Goal: Find specific page/section: Find specific page/section

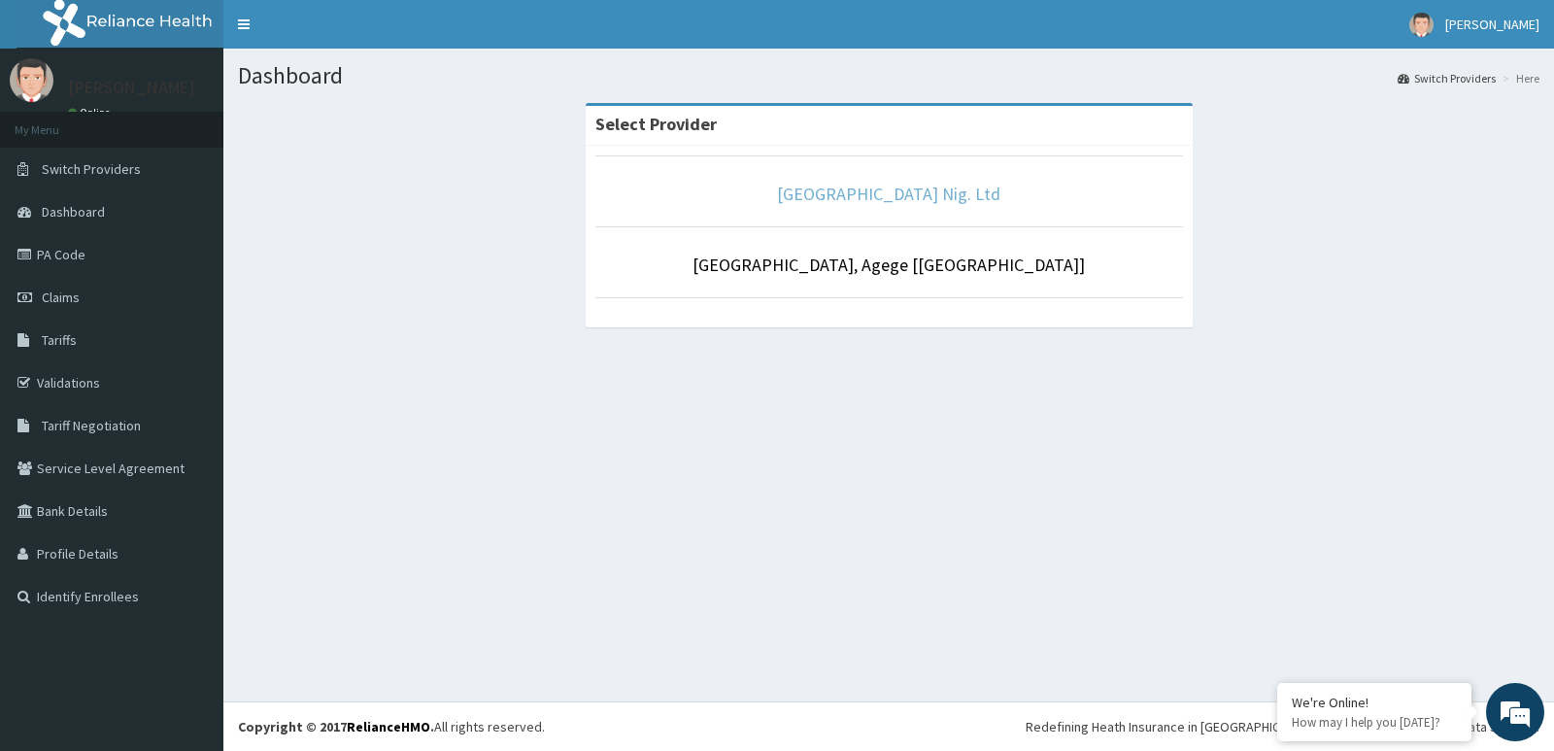
click at [901, 196] on link "[GEOGRAPHIC_DATA] Nig. Ltd" at bounding box center [888, 194] width 223 height 22
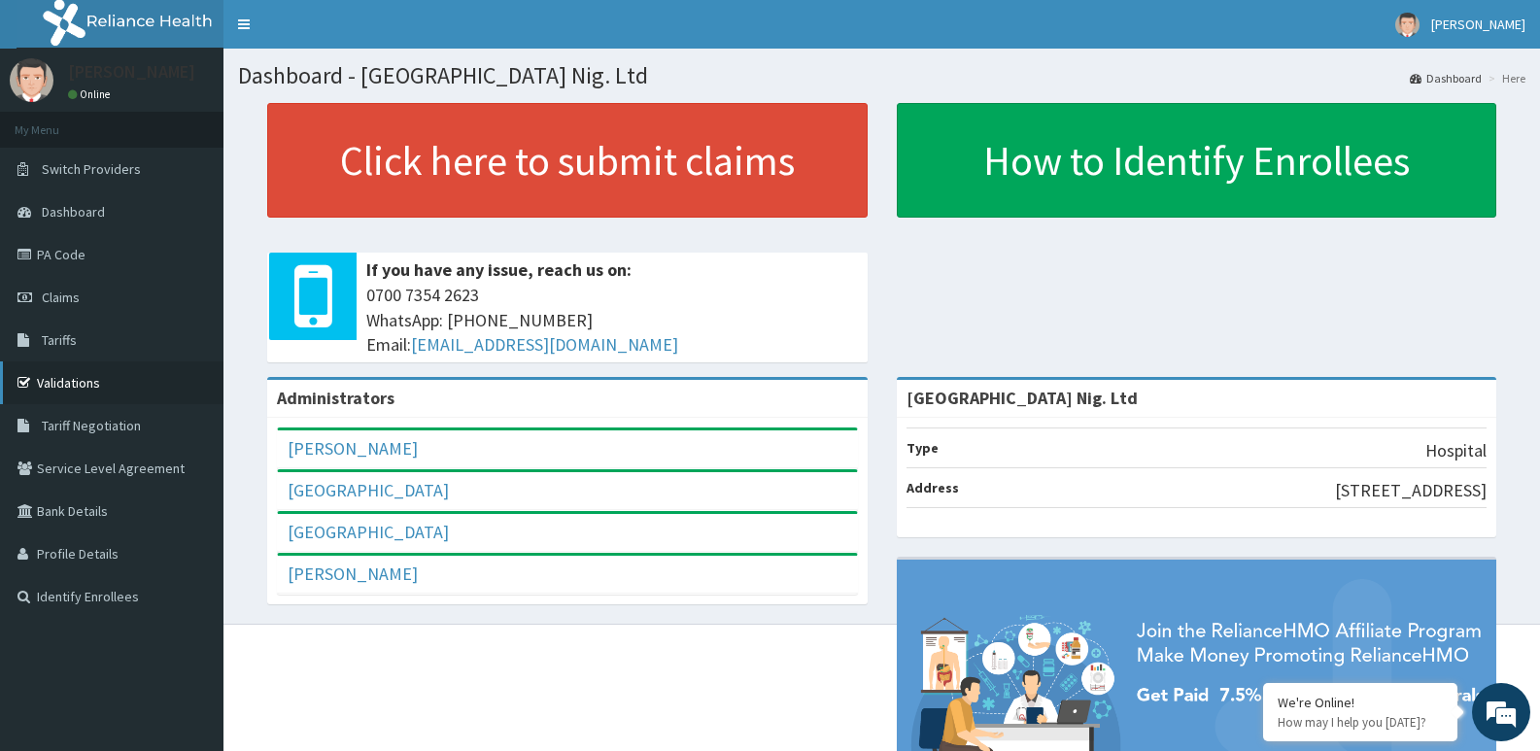
click at [122, 381] on link "Validations" at bounding box center [111, 382] width 223 height 43
